Goal: Book appointment/travel/reservation

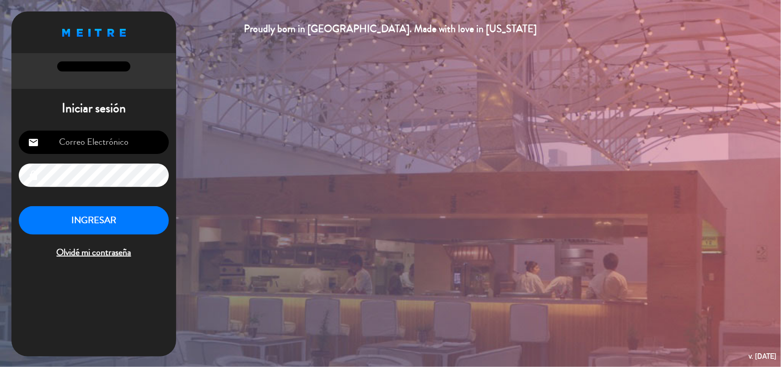
type input "[EMAIL_ADDRESS][DOMAIN_NAME]"
click at [130, 216] on button "INGRESAR" at bounding box center [94, 220] width 150 height 29
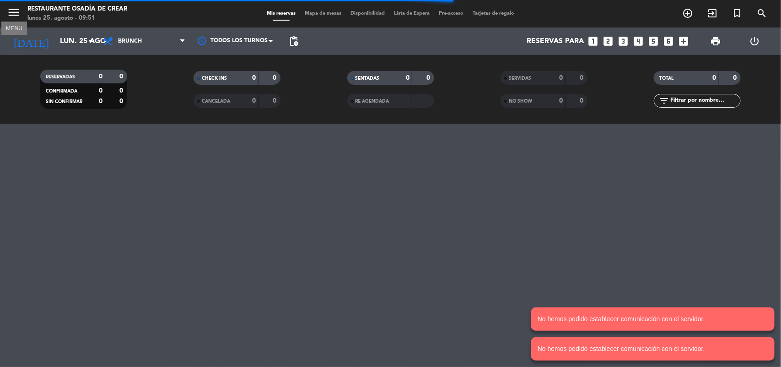
click at [13, 14] on icon "menu" at bounding box center [14, 12] width 14 height 14
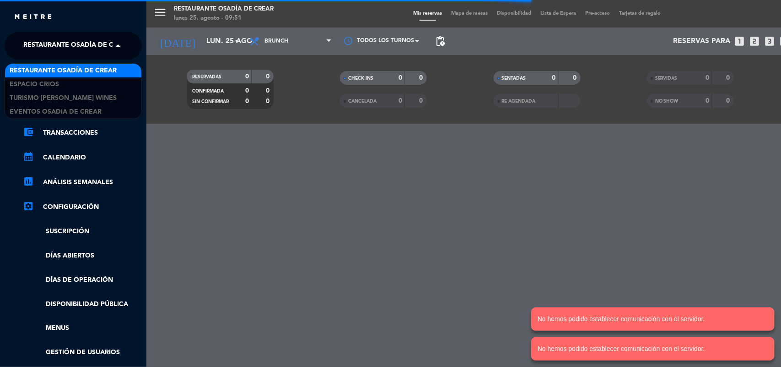
click at [105, 44] on span "Restaurante Osadía de Crear" at bounding box center [76, 45] width 107 height 19
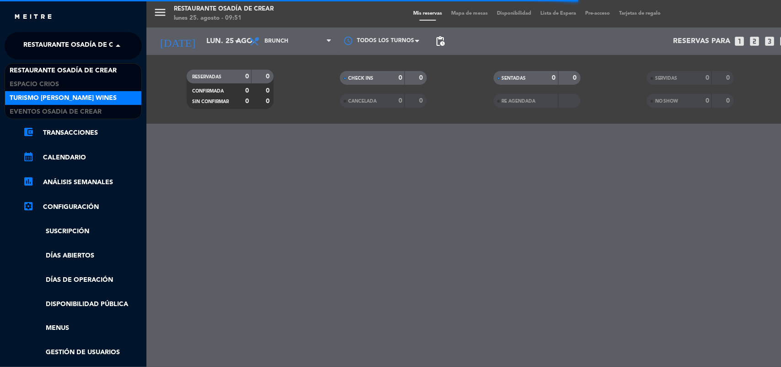
click at [82, 99] on span "Turismo [PERSON_NAME] Wines" at bounding box center [63, 98] width 107 height 11
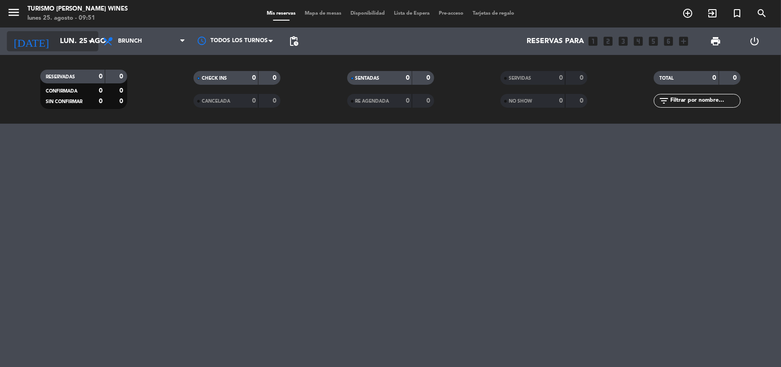
click at [69, 43] on input "lun. 25 ago." at bounding box center [103, 41] width 97 height 18
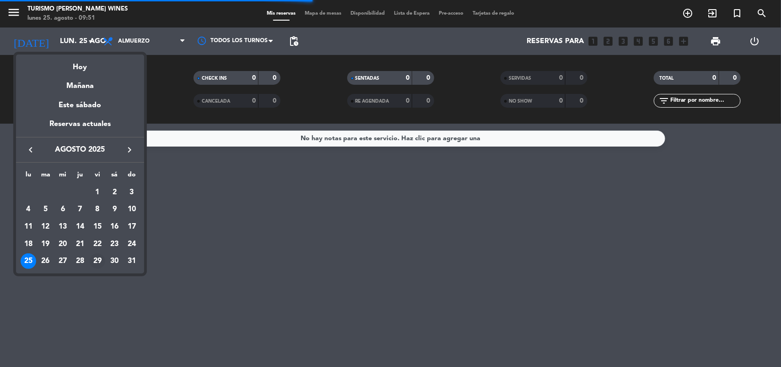
click at [98, 262] on div "29" at bounding box center [98, 261] width 16 height 16
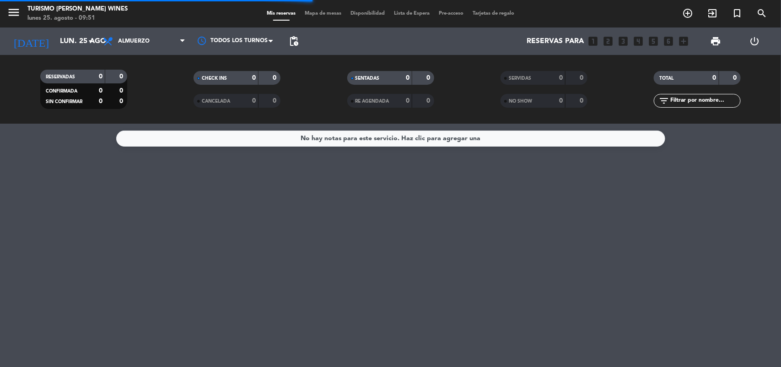
type input "vie. 29 ago."
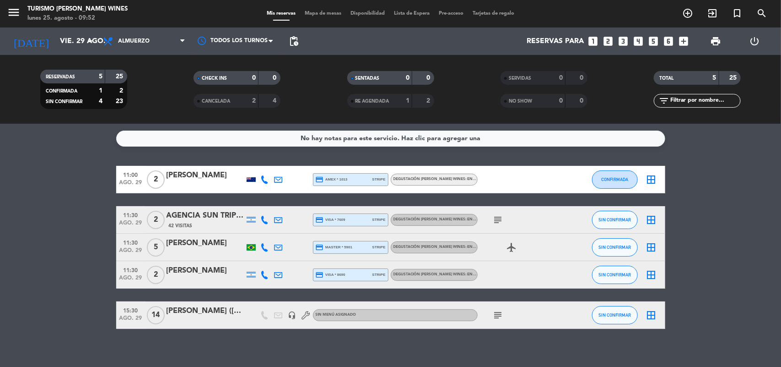
click at [186, 183] on div at bounding box center [206, 185] width 78 height 7
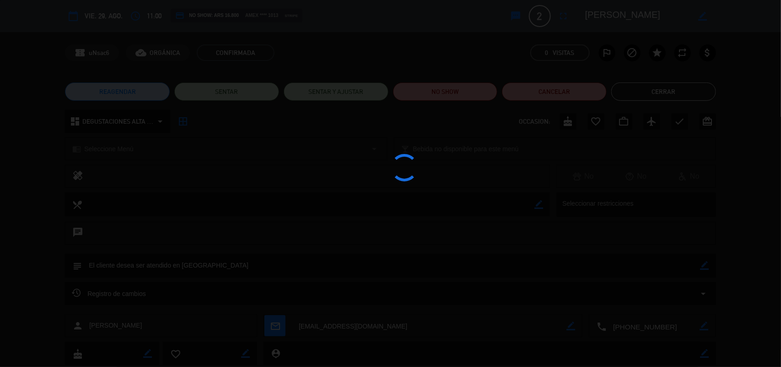
click at [186, 183] on div at bounding box center [390, 183] width 781 height 367
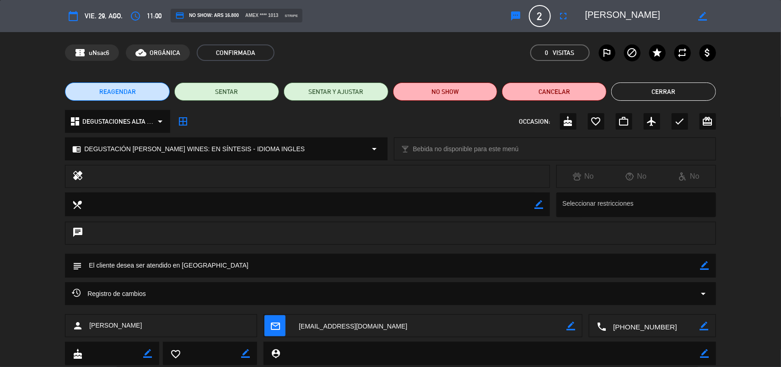
click at [637, 94] on button "Cerrar" at bounding box center [664, 91] width 105 height 18
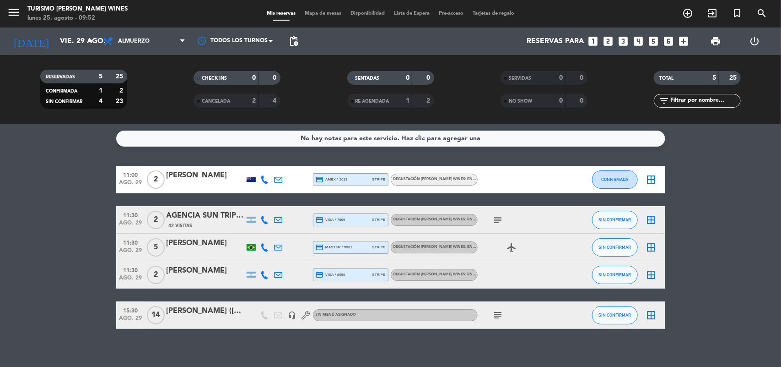
click at [206, 245] on div "[PERSON_NAME]" at bounding box center [206, 243] width 78 height 12
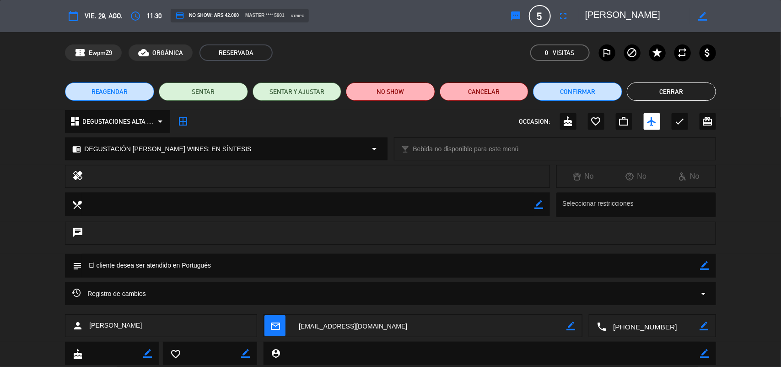
click at [681, 93] on button "Cerrar" at bounding box center [671, 91] width 89 height 18
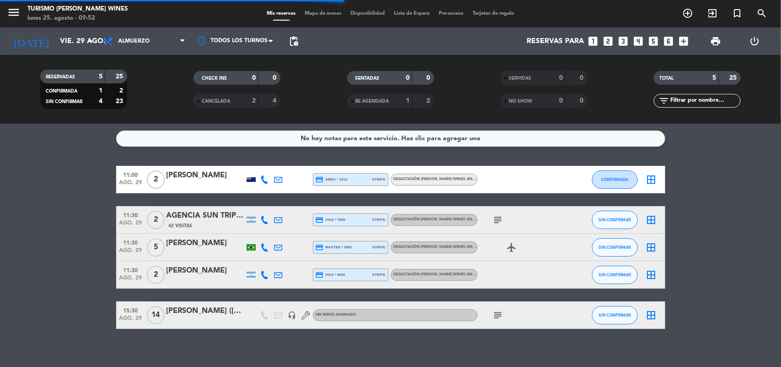
click at [204, 311] on div "[PERSON_NAME] ([PERSON_NAME])" at bounding box center [206, 311] width 78 height 12
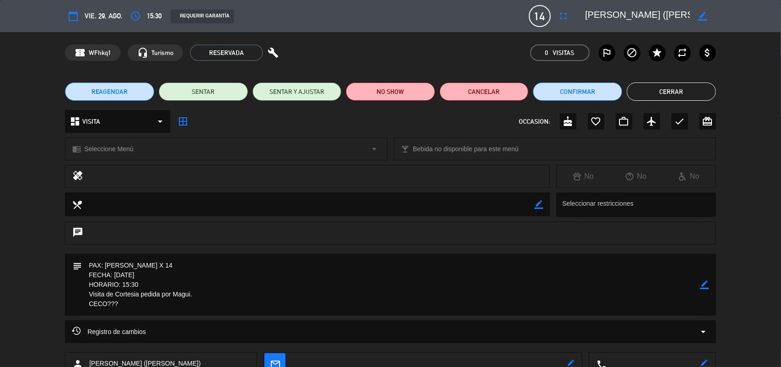
click at [649, 17] on textarea at bounding box center [637, 16] width 105 height 16
drag, startPoint x: 659, startPoint y: 92, endPoint x: 488, endPoint y: 78, distance: 171.7
click at [659, 91] on button "Cerrar" at bounding box center [671, 91] width 89 height 18
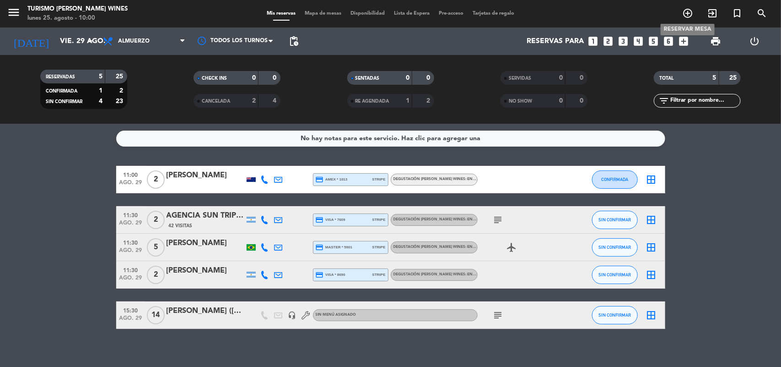
click at [687, 11] on icon "add_circle_outline" at bounding box center [687, 13] width 11 height 11
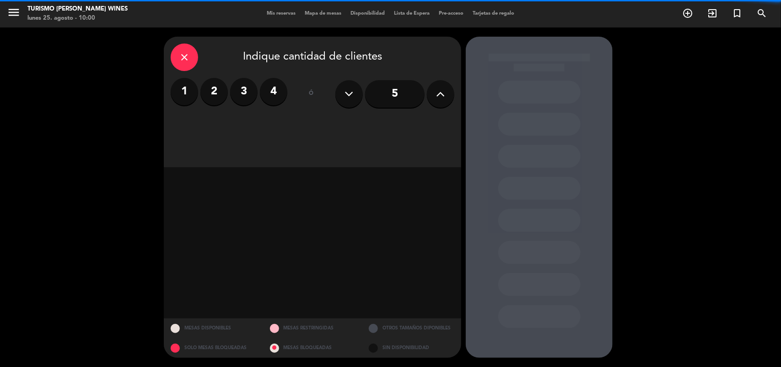
click at [222, 97] on label "2" at bounding box center [213, 91] width 27 height 27
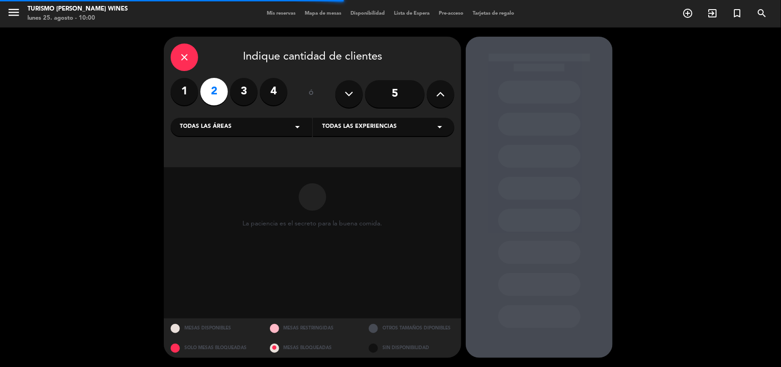
click at [296, 124] on icon "arrow_drop_down" at bounding box center [297, 126] width 11 height 11
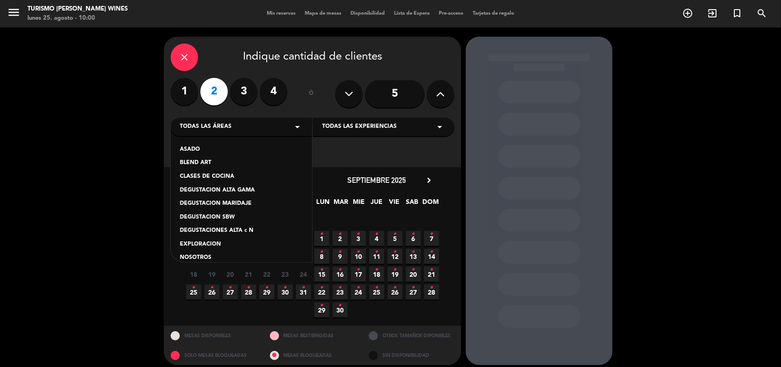
click at [222, 174] on div "CLASES DE COCINA" at bounding box center [241, 176] width 123 height 9
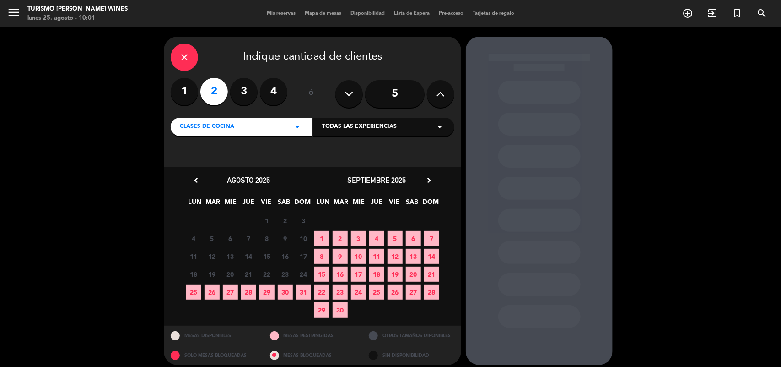
click at [430, 179] on icon "chevron_right" at bounding box center [429, 180] width 10 height 10
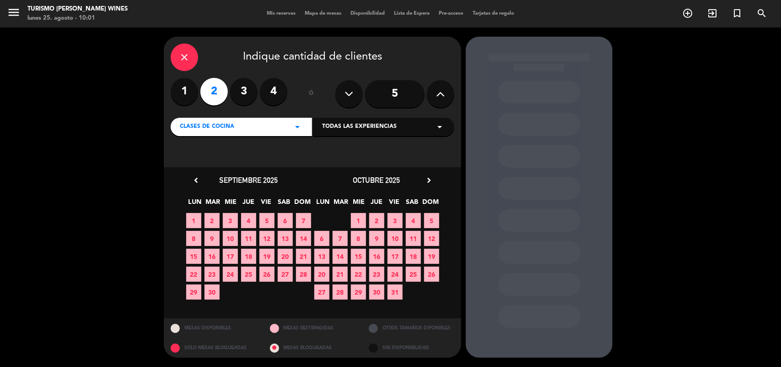
click at [430, 179] on icon "chevron_right" at bounding box center [429, 180] width 10 height 10
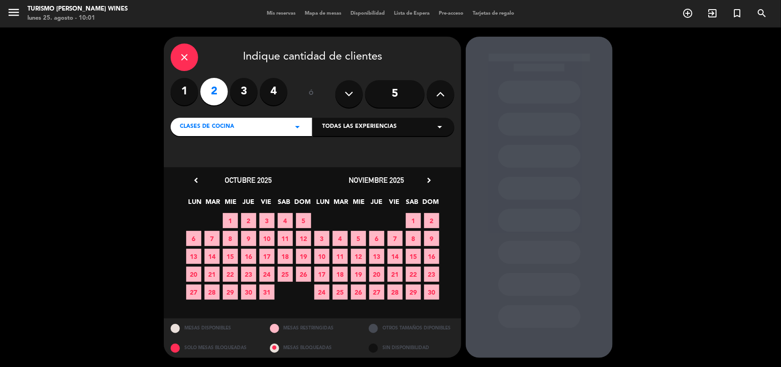
click at [390, 276] on span "21" at bounding box center [395, 273] width 15 height 15
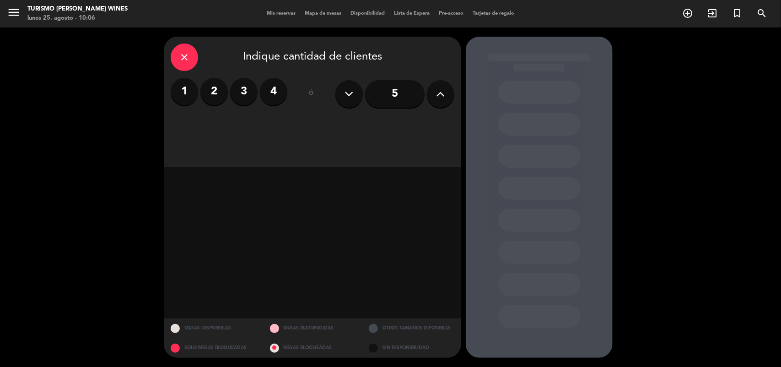
click at [206, 88] on label "2" at bounding box center [213, 91] width 27 height 27
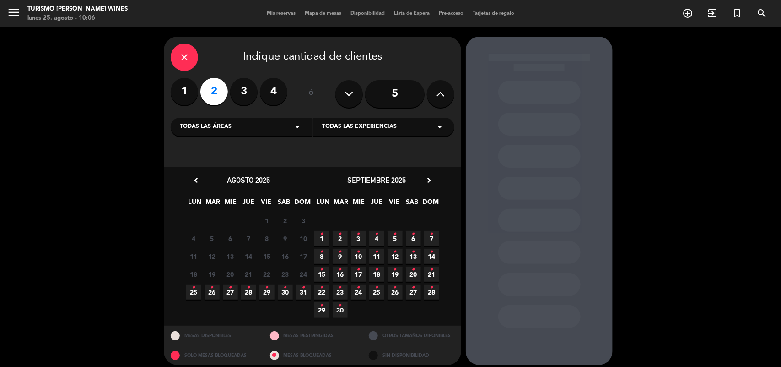
click at [424, 181] on icon "chevron_right" at bounding box center [429, 180] width 10 height 10
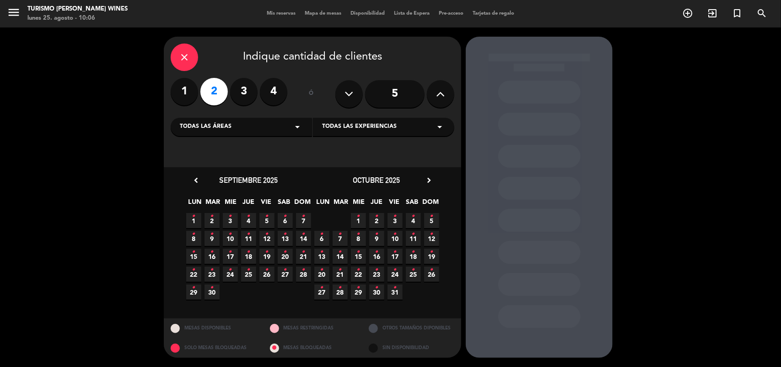
click at [431, 181] on icon "chevron_right" at bounding box center [429, 180] width 10 height 10
click at [392, 274] on span "21 •" at bounding box center [395, 273] width 15 height 15
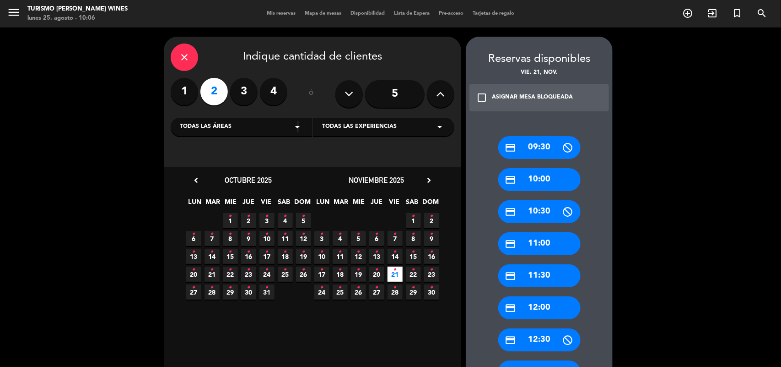
click at [298, 127] on icon "arrow_drop_down" at bounding box center [297, 126] width 11 height 11
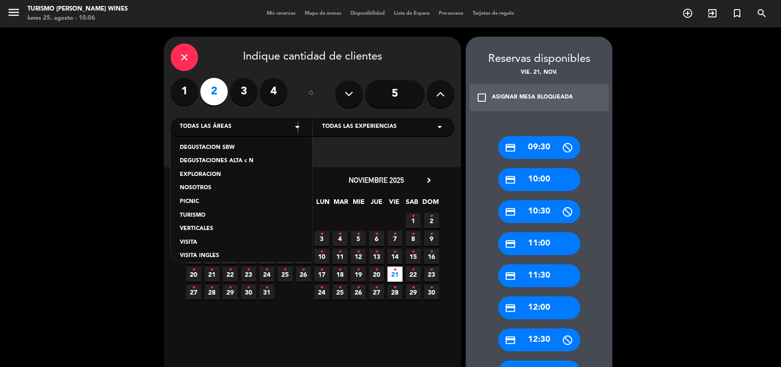
scroll to position [77, 0]
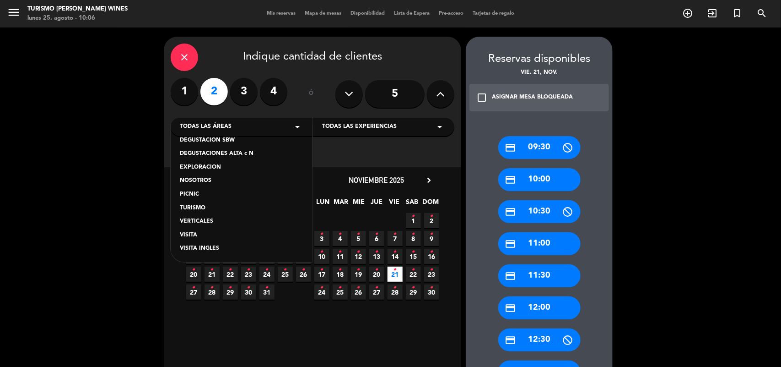
click at [188, 205] on div "TURISMO" at bounding box center [241, 208] width 123 height 9
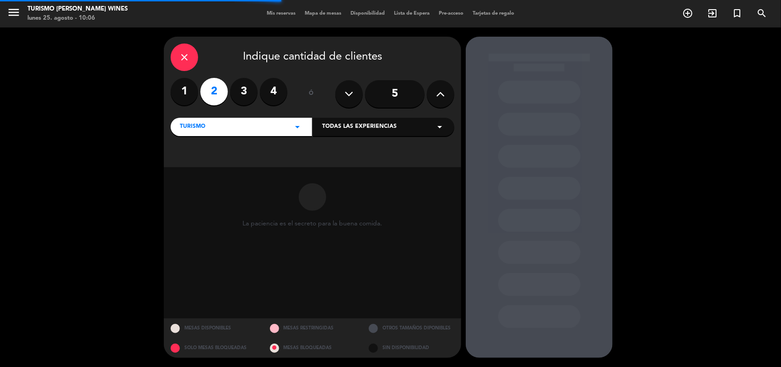
click at [440, 124] on icon "arrow_drop_down" at bounding box center [439, 126] width 11 height 11
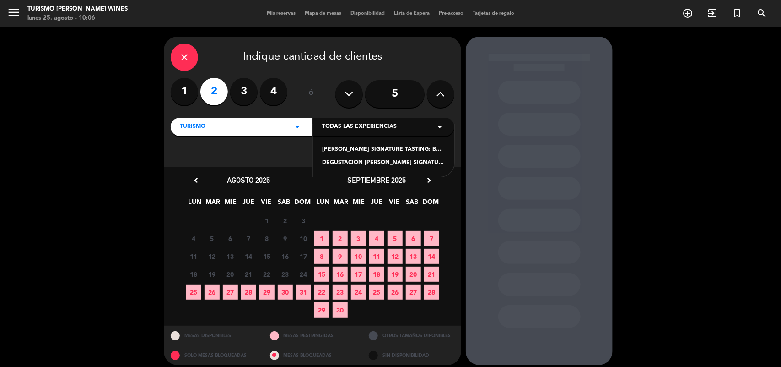
click at [297, 125] on icon "arrow_drop_down" at bounding box center [297, 126] width 11 height 11
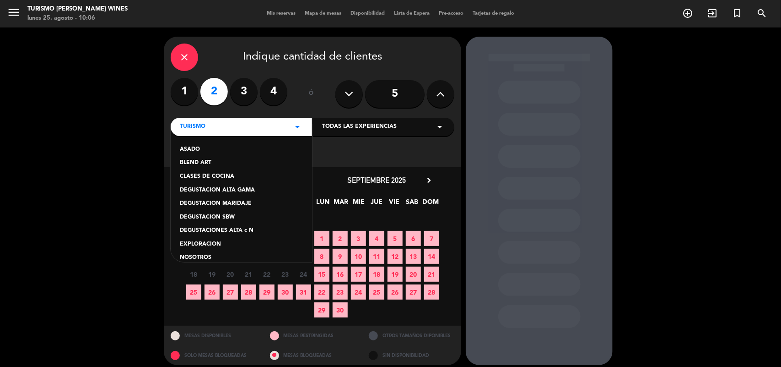
click at [213, 174] on div "CLASES DE COCINA" at bounding box center [241, 176] width 123 height 9
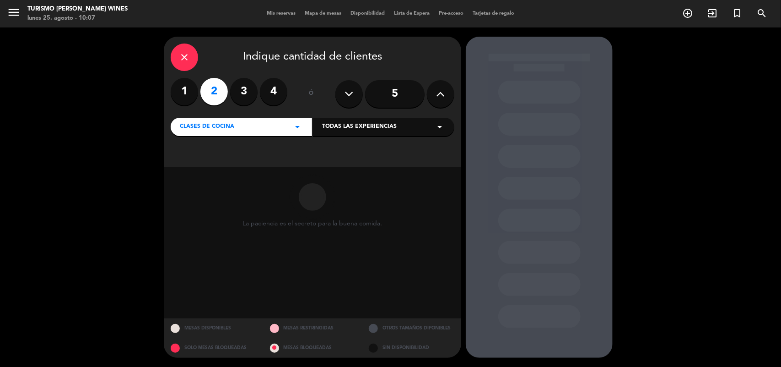
click at [76, 255] on div "close Indique cantidad de clientes 1 2 3 4 ó 5 CLASES DE COCINA arrow_drop_down…" at bounding box center [390, 196] width 781 height 339
